Goal: Task Accomplishment & Management: Manage account settings

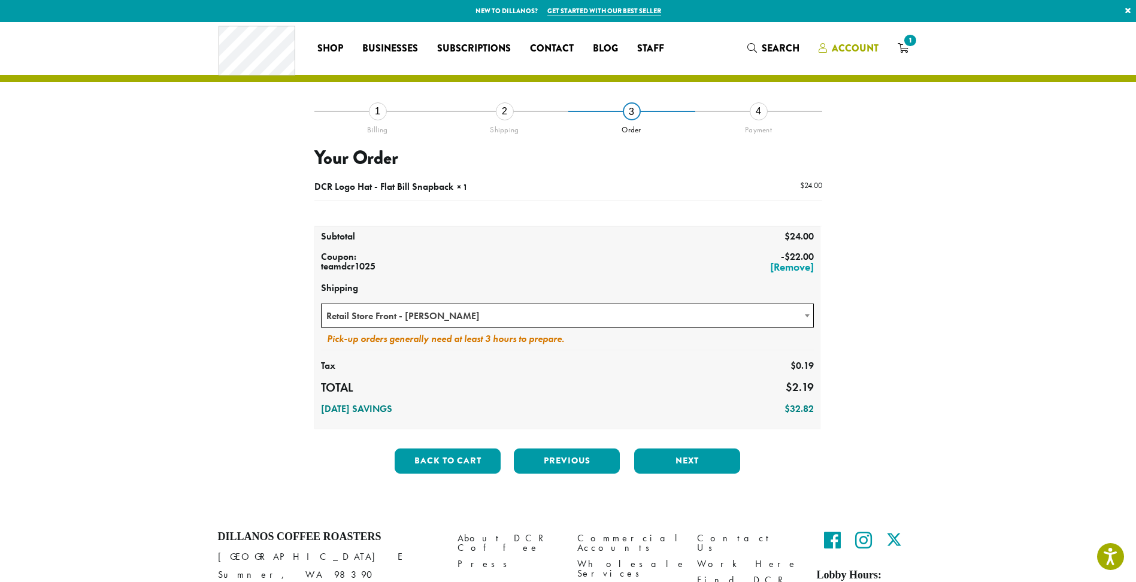
click at [876, 43] on span "Account" at bounding box center [855, 48] width 47 height 14
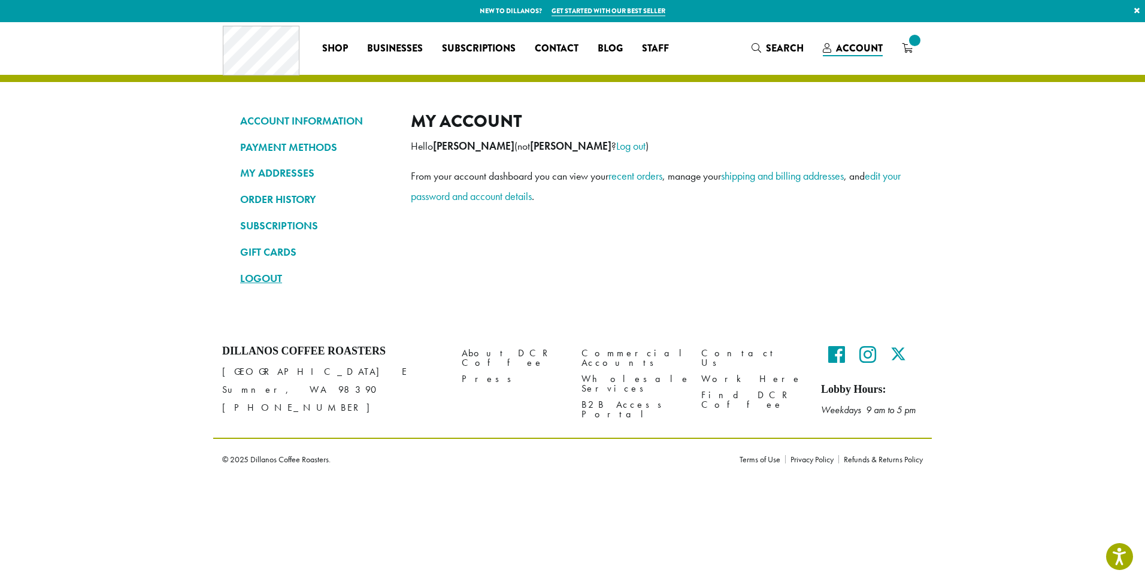
click at [269, 278] on link "LOGOUT" at bounding box center [316, 278] width 153 height 20
